Goal: Complete application form

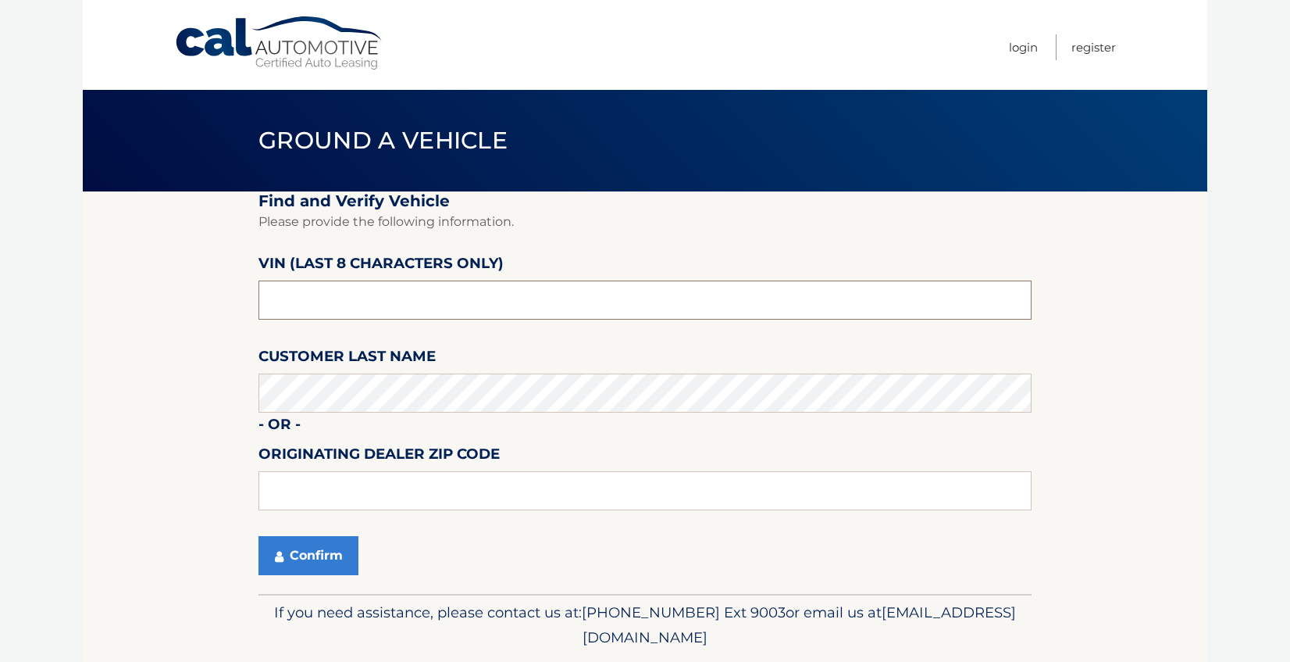
drag, startPoint x: 319, startPoint y: 298, endPoint x: 226, endPoint y: 301, distance: 92.2
click at [226, 301] on section "Find and Verify Vehicle Please provide the following information. VIN (last 8 c…" at bounding box center [645, 392] width 1125 height 402
type input "nm067181"
type input "08753"
click at [325, 550] on button "Confirm" at bounding box center [309, 555] width 100 height 39
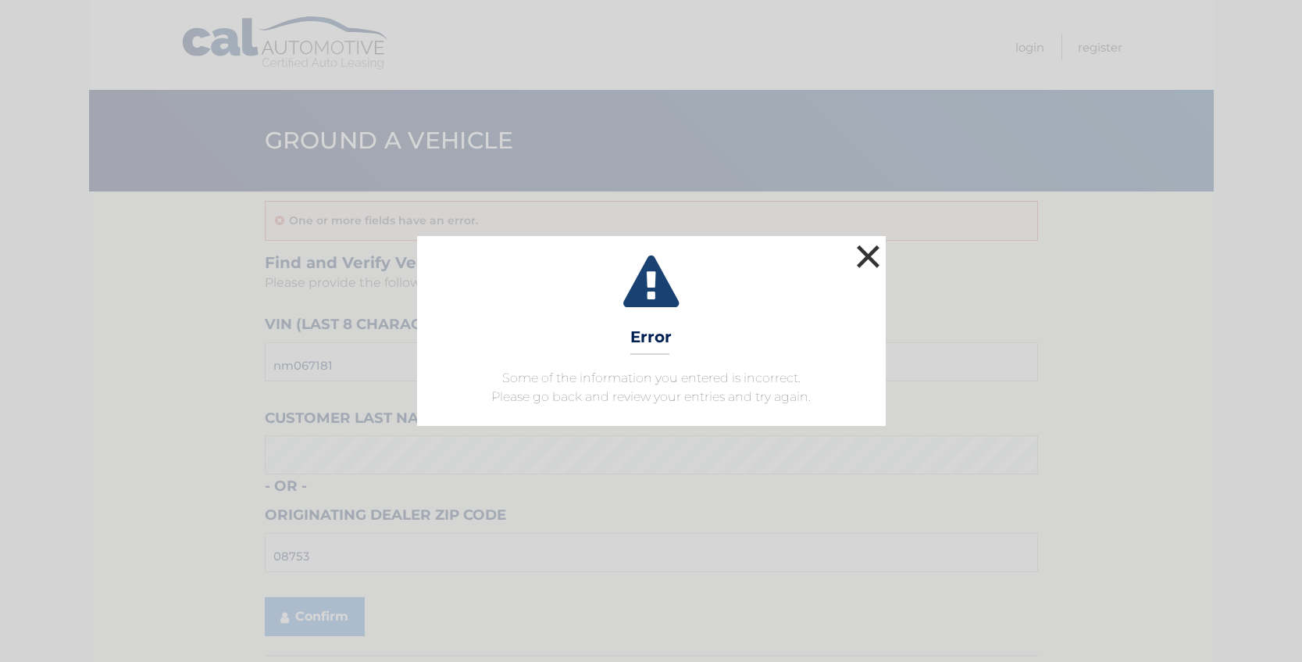
click at [866, 255] on button "×" at bounding box center [868, 256] width 31 height 31
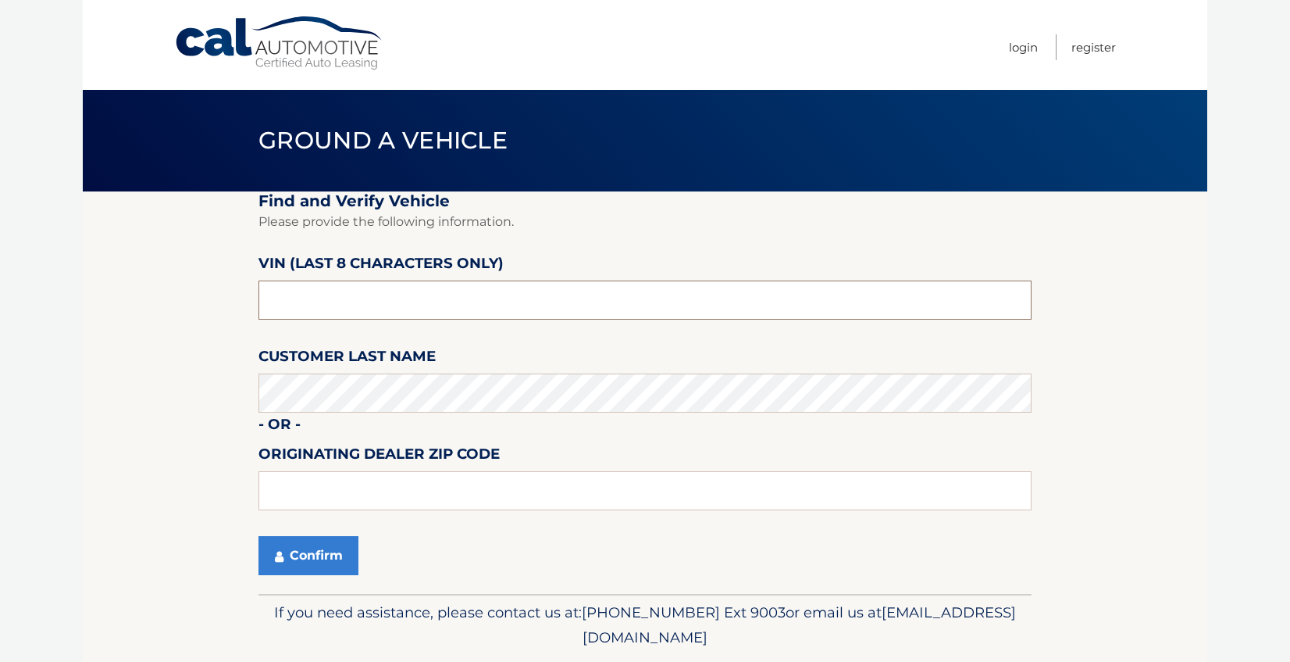
click at [299, 303] on input "text" at bounding box center [645, 299] width 773 height 39
type input "nm121986"
click at [301, 501] on input "text" at bounding box center [645, 490] width 773 height 39
type input "08753"
click at [326, 544] on button "Confirm" at bounding box center [309, 555] width 100 height 39
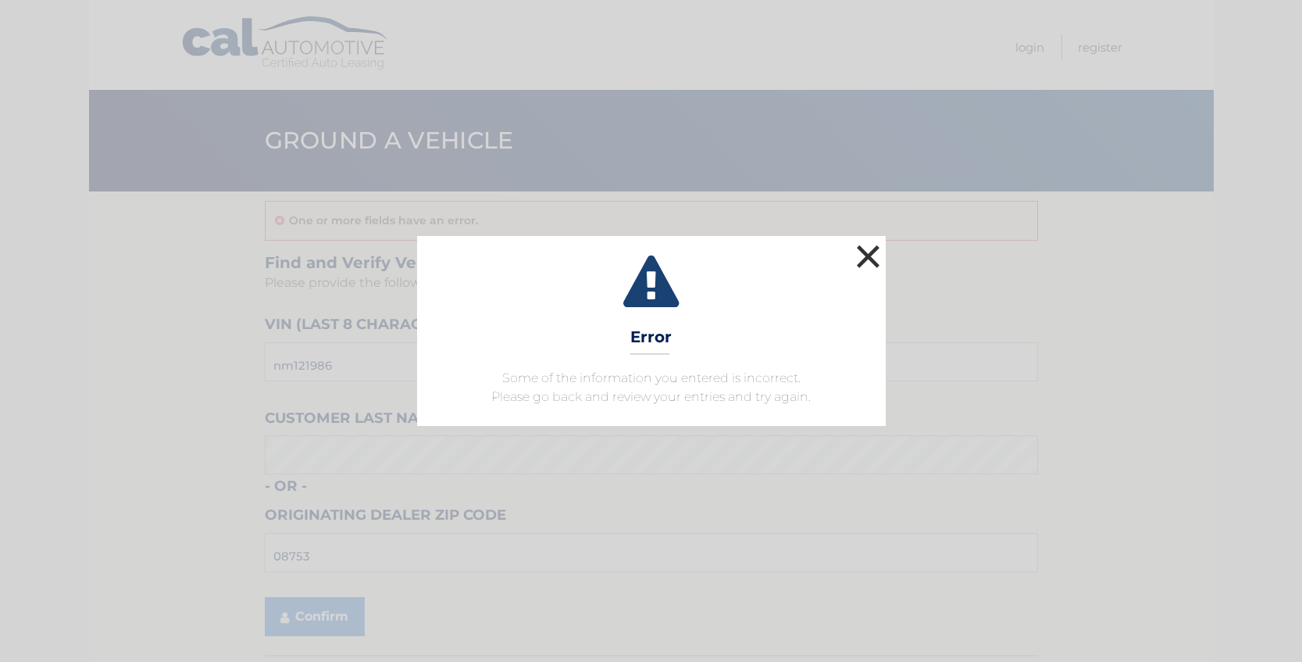
click at [869, 253] on button "×" at bounding box center [868, 256] width 31 height 31
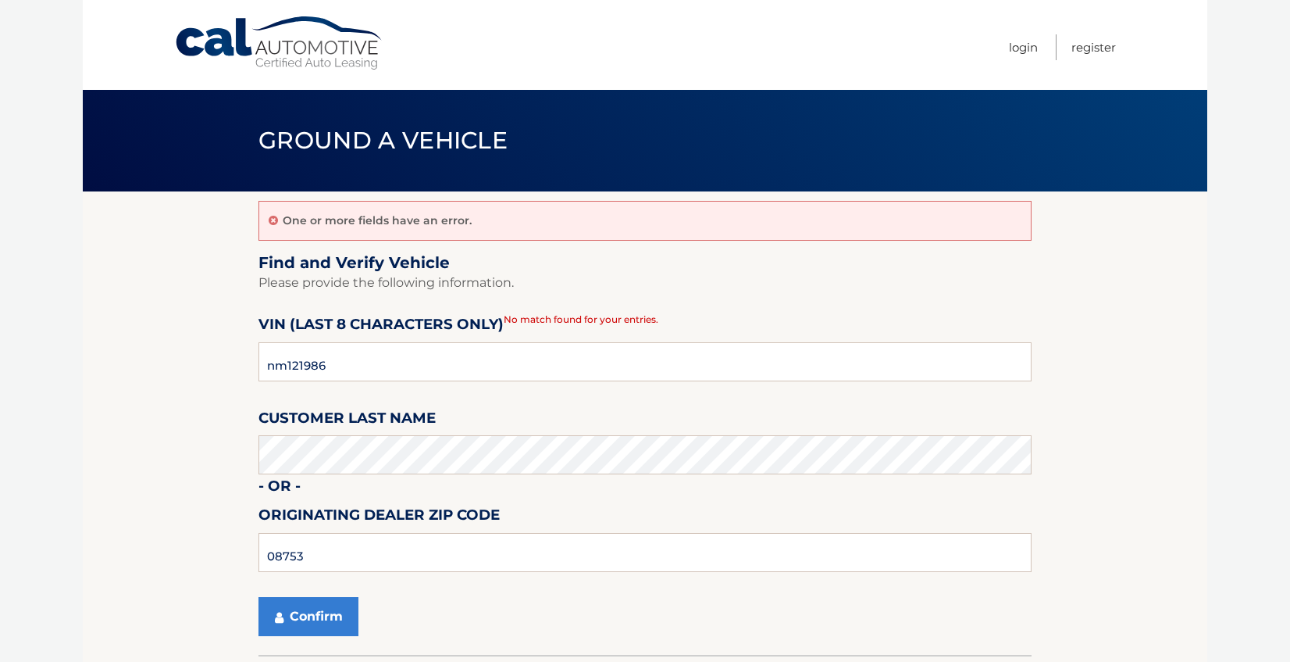
click at [1143, 255] on section "One or more fields have an error. Find and Verify Vehicle Please provide the fo…" at bounding box center [645, 422] width 1125 height 463
